Goal: Download file/media

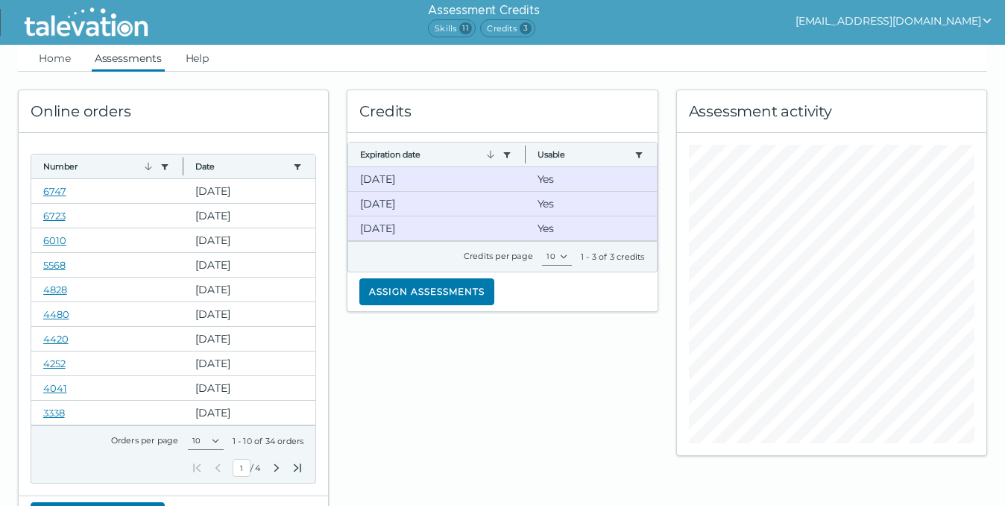
click at [136, 68] on link "Assessments" at bounding box center [128, 58] width 73 height 27
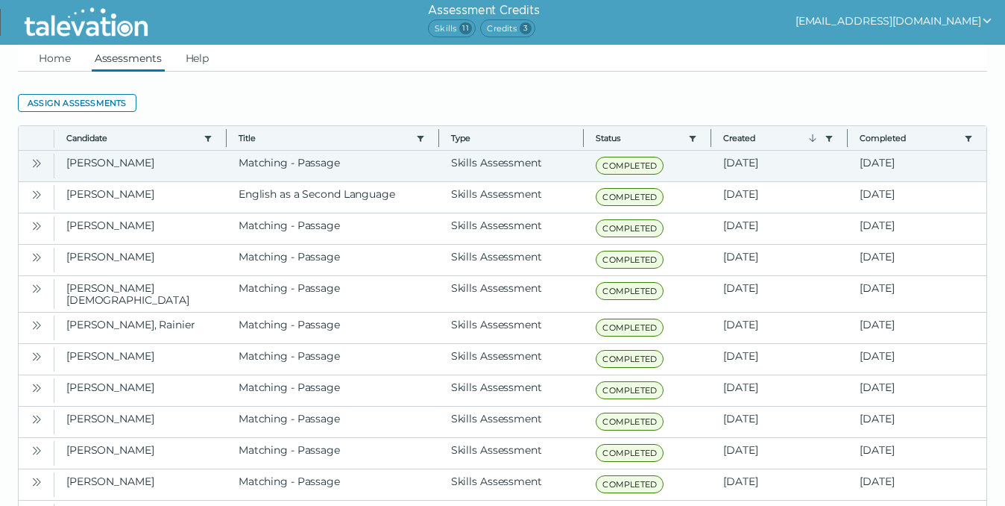
click at [39, 162] on icon "Open" at bounding box center [37, 163] width 12 height 12
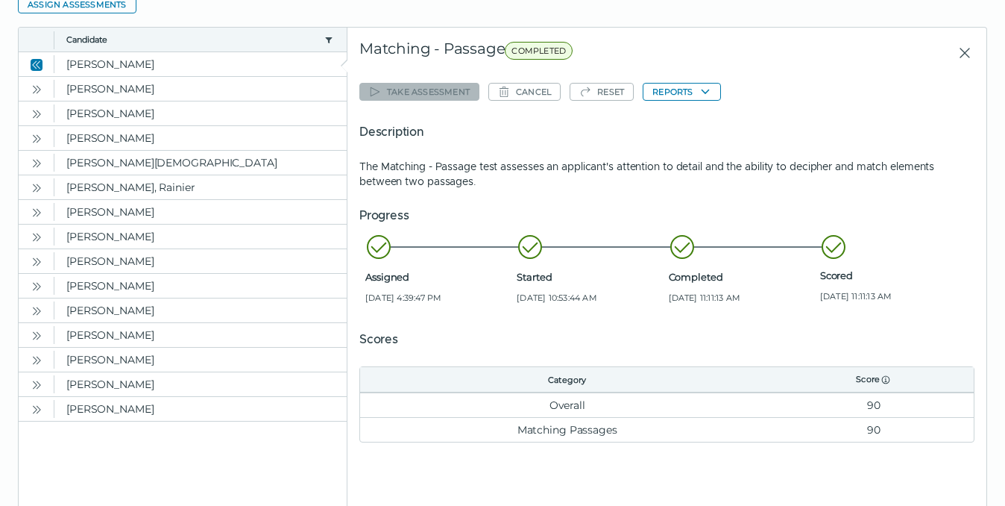
scroll to position [98, 0]
click at [37, 90] on icon "Open" at bounding box center [35, 90] width 4 height 8
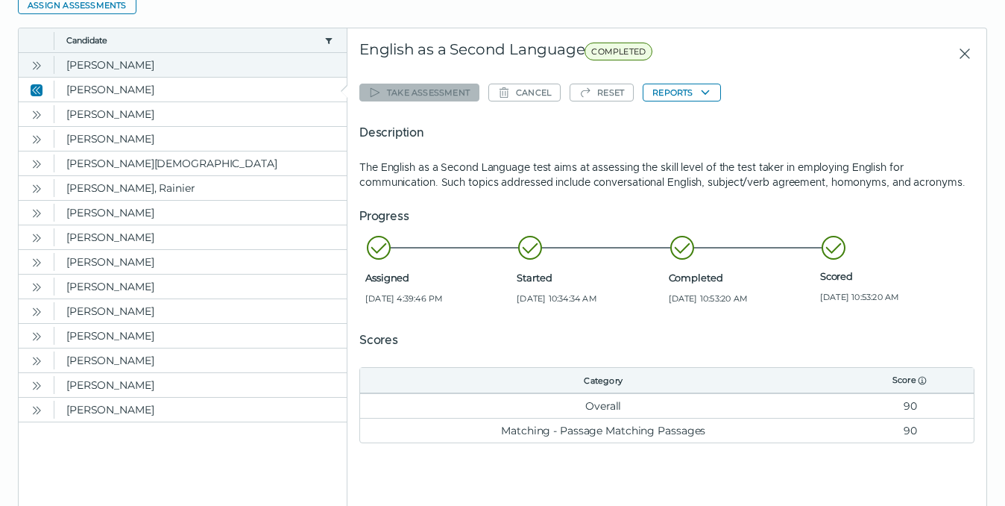
click at [36, 66] on icon "Open" at bounding box center [35, 65] width 4 height 8
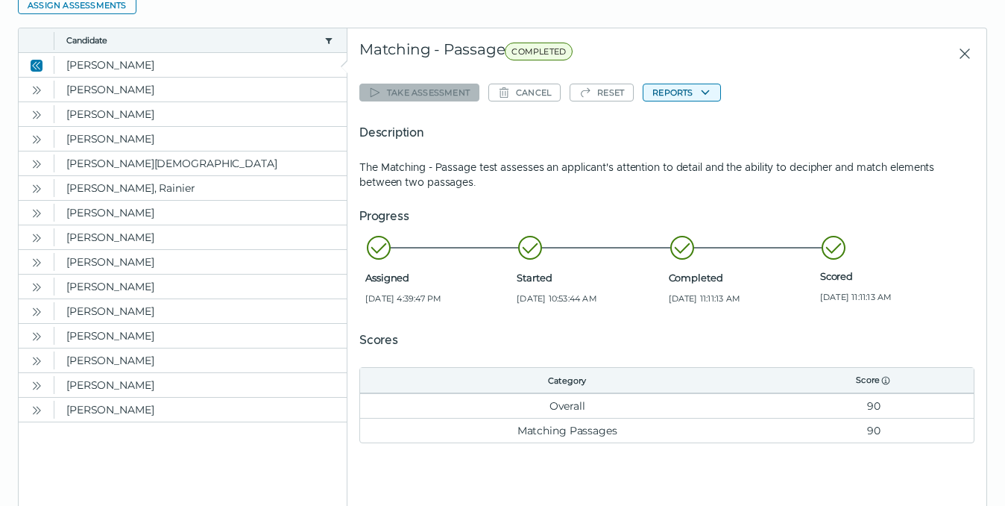
click at [701, 93] on button "Reports" at bounding box center [682, 93] width 78 height 18
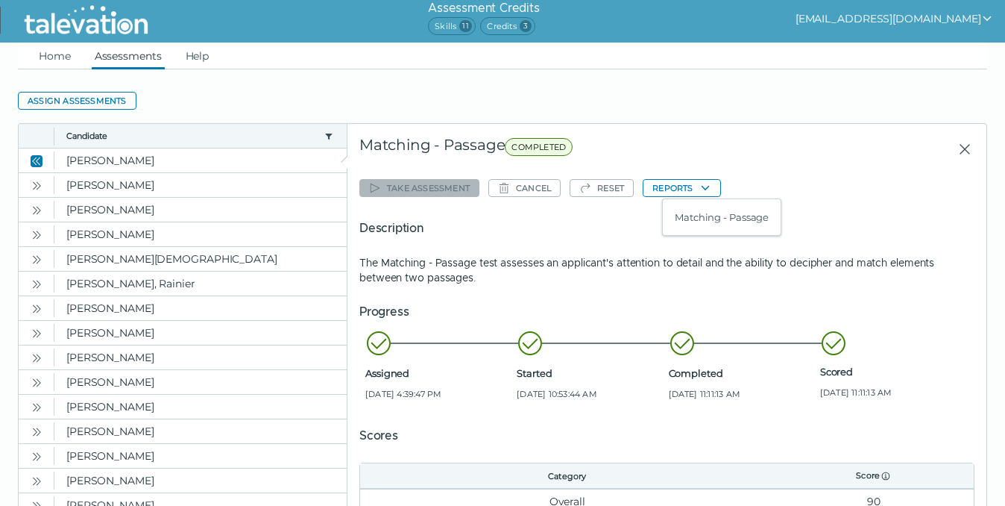
scroll to position [0, 0]
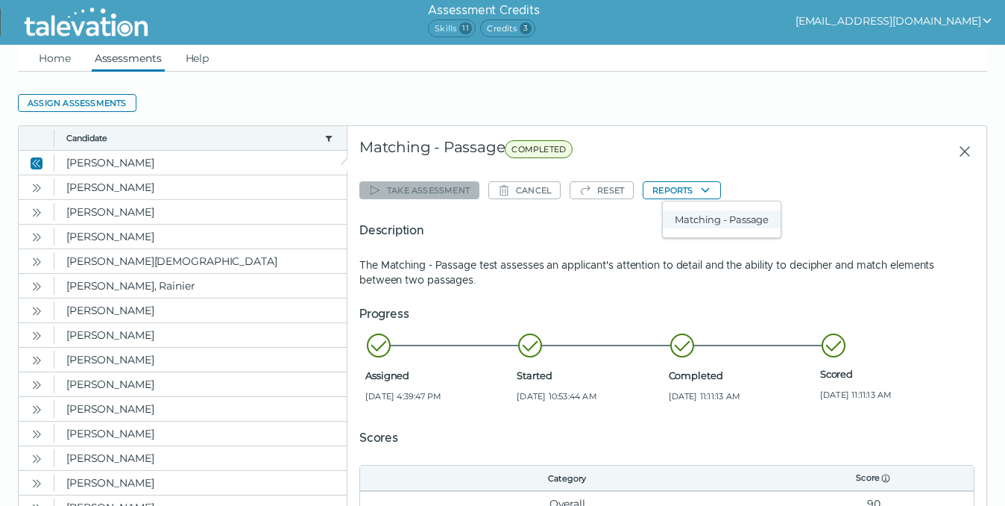
click at [703, 224] on button "Matching - Passage" at bounding box center [722, 219] width 118 height 18
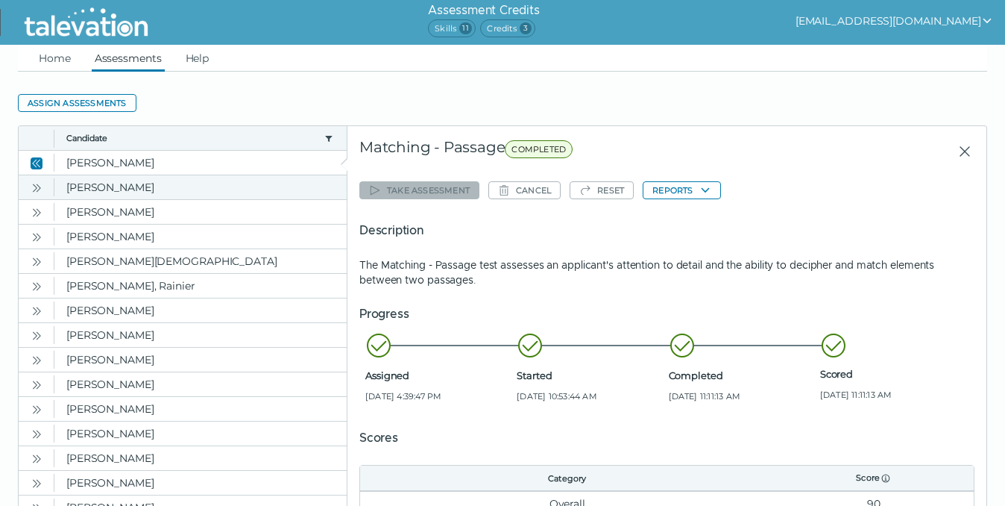
click at [39, 189] on icon "Open" at bounding box center [39, 187] width 4 height 8
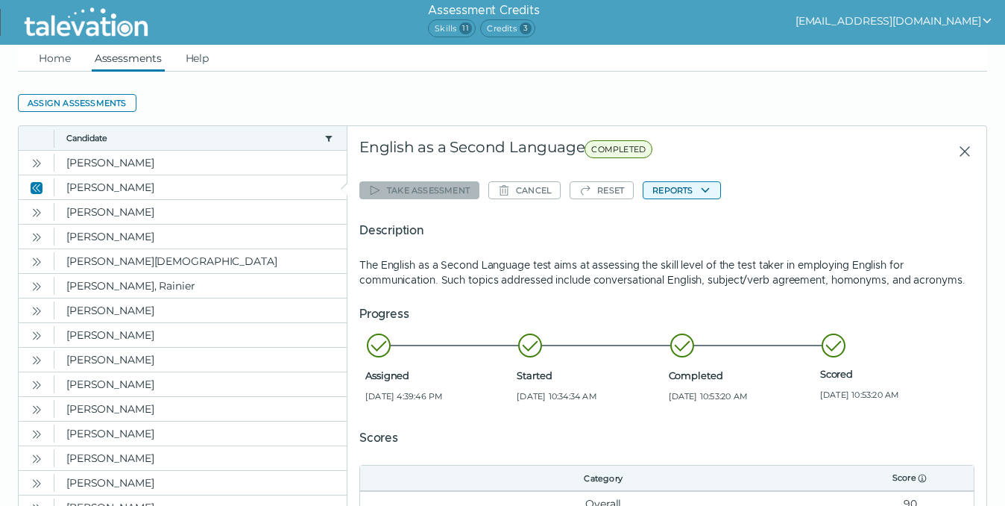
click at [694, 192] on button "Reports" at bounding box center [682, 190] width 78 height 18
click at [728, 226] on button "English as a Second Language" at bounding box center [749, 219] width 172 height 18
